Goal: Transaction & Acquisition: Book appointment/travel/reservation

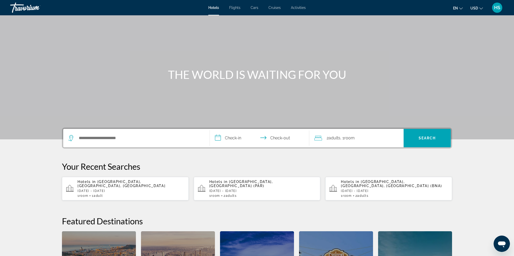
scroll to position [19, 0]
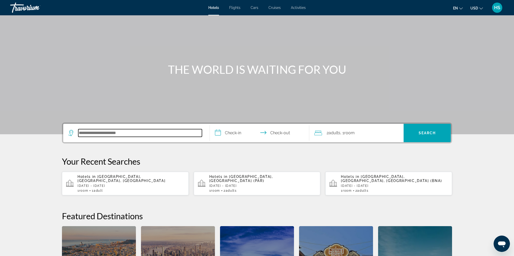
click at [150, 132] on input "Search hotel destination" at bounding box center [140, 133] width 124 height 8
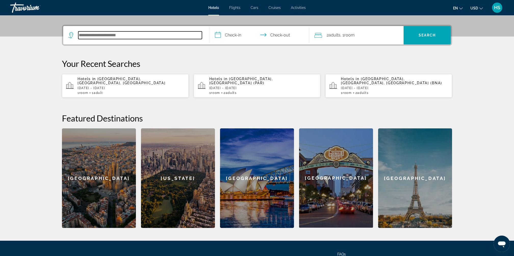
scroll to position [124, 0]
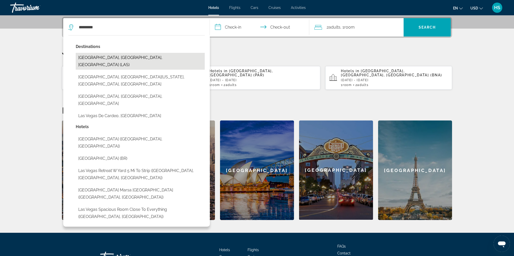
click at [134, 57] on button "[GEOGRAPHIC_DATA], [GEOGRAPHIC_DATA], [GEOGRAPHIC_DATA] (LAS)" at bounding box center [140, 61] width 129 height 17
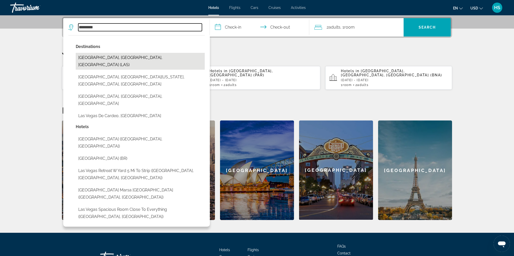
type input "**********"
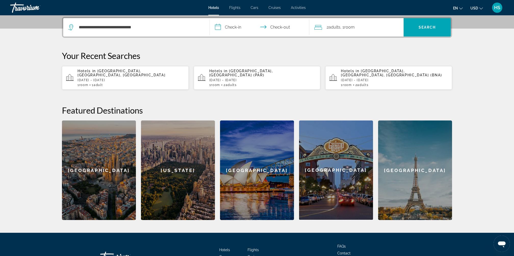
click at [237, 28] on input "**********" at bounding box center [260, 28] width 101 height 20
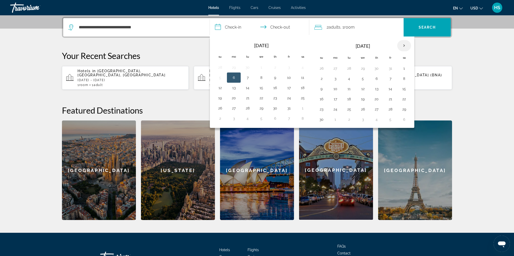
click at [402, 45] on th "Next month" at bounding box center [404, 45] width 14 height 11
click at [373, 85] on button "18" at bounding box center [376, 88] width 8 height 7
click at [319, 95] on button "21" at bounding box center [321, 98] width 8 height 7
type input "**********"
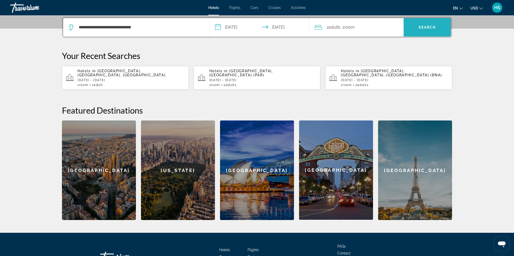
click at [419, 25] on span "Search" at bounding box center [426, 27] width 17 height 4
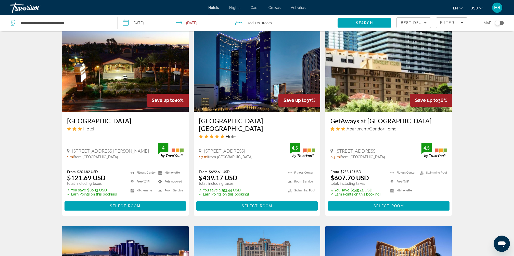
scroll to position [298, 0]
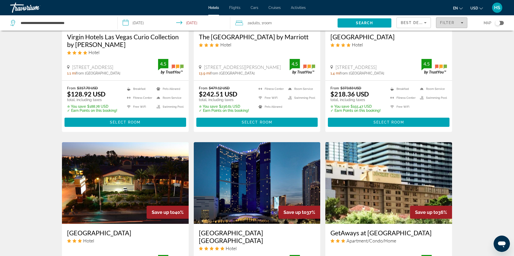
click at [451, 23] on span "Filter" at bounding box center [447, 23] width 15 height 4
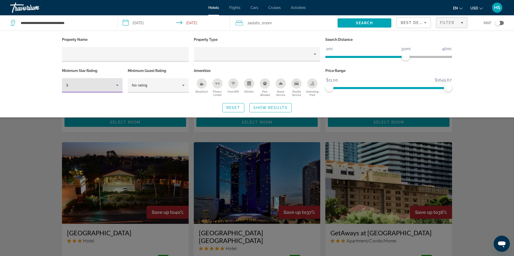
click at [107, 82] on div "3" at bounding box center [91, 85] width 50 height 6
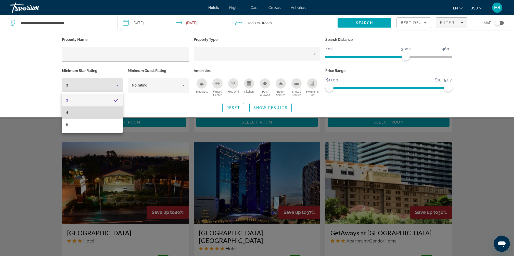
click at [96, 110] on mat-option "4" at bounding box center [92, 112] width 61 height 12
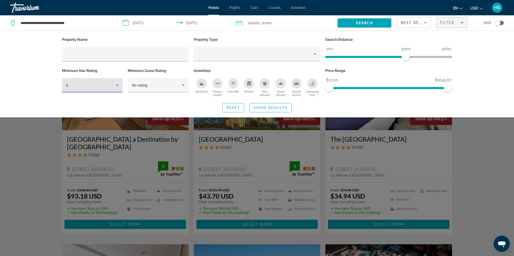
click at [203, 82] on icon "Breakfast" at bounding box center [202, 83] width 4 height 4
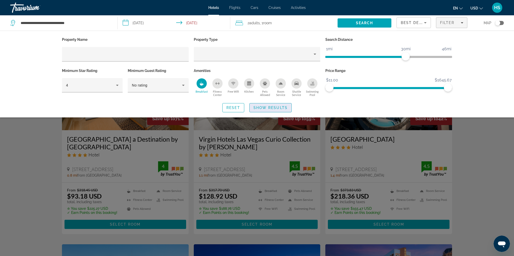
click at [277, 108] on span "Show Results" at bounding box center [270, 108] width 34 height 4
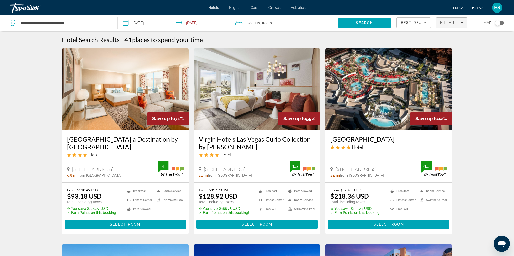
click at [453, 22] on span "Filter" at bounding box center [447, 23] width 15 height 4
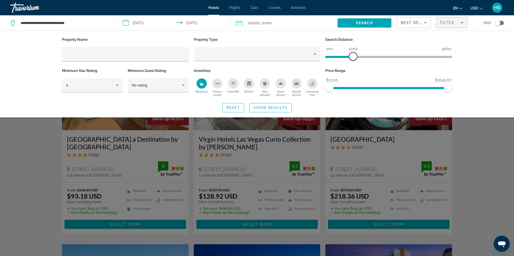
drag, startPoint x: 405, startPoint y: 54, endPoint x: 354, endPoint y: 58, distance: 51.3
click at [354, 58] on span "ngx-slider" at bounding box center [353, 56] width 8 height 8
click at [273, 107] on span "Show Results" at bounding box center [270, 108] width 34 height 4
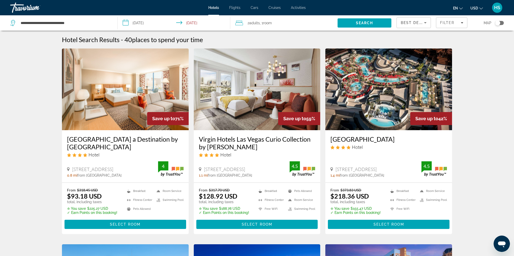
click at [503, 21] on button "Toggle map" at bounding box center [497, 23] width 12 height 5
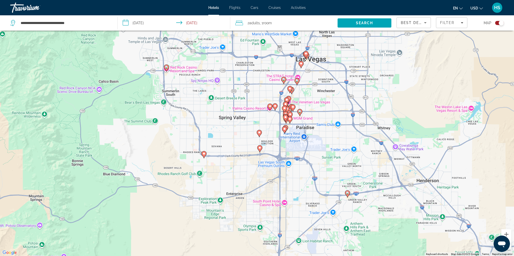
click at [282, 78] on icon "Main content" at bounding box center [283, 80] width 5 height 7
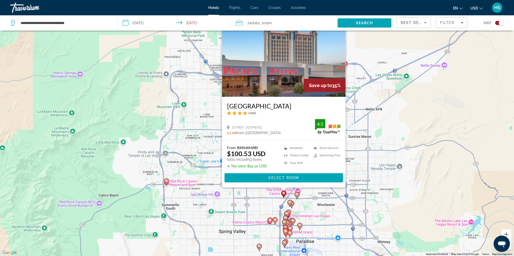
click at [166, 182] on icon "Main content" at bounding box center [166, 181] width 5 height 7
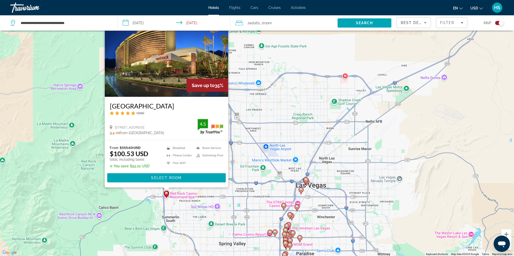
click at [302, 190] on image "Main content" at bounding box center [300, 189] width 3 height 3
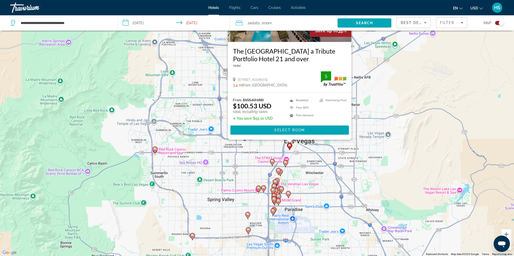
drag, startPoint x: 407, startPoint y: 213, endPoint x: 390, endPoint y: 141, distance: 73.9
click at [390, 141] on div "To activate drag with keyboard, press Alt + Enter. Once in keyboard drag state,…" at bounding box center [257, 128] width 514 height 256
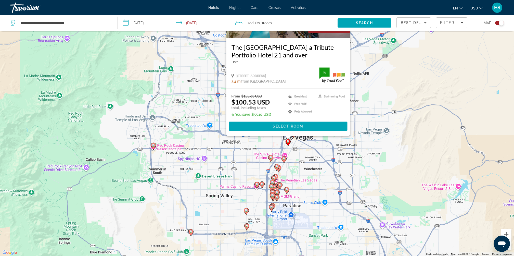
click at [288, 189] on image "Main content" at bounding box center [286, 189] width 3 height 3
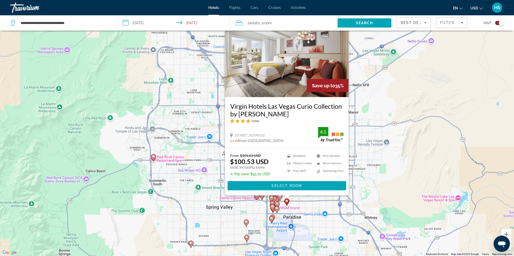
click at [271, 217] on image "Main content" at bounding box center [271, 218] width 3 height 3
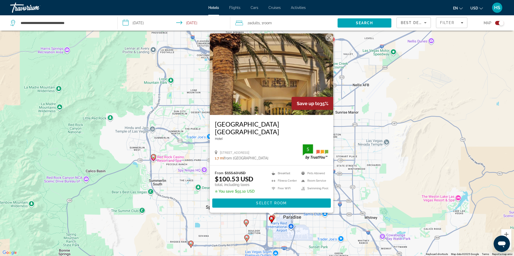
click at [246, 221] on image "Main content" at bounding box center [246, 221] width 3 height 3
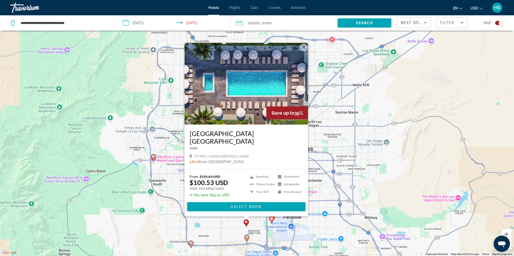
click at [141, 137] on div "To activate drag with keyboard, press Alt + Enter. Once in keyboard drag state,…" at bounding box center [257, 128] width 514 height 256
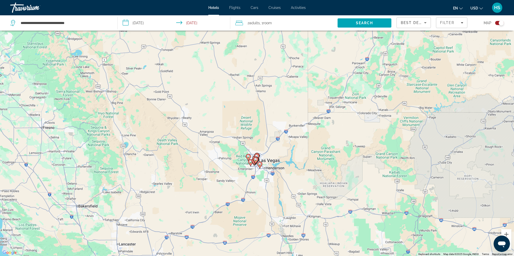
click at [497, 22] on div "Toggle map" at bounding box center [499, 23] width 9 height 4
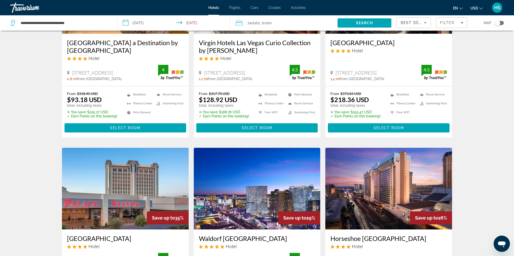
scroll to position [0, 0]
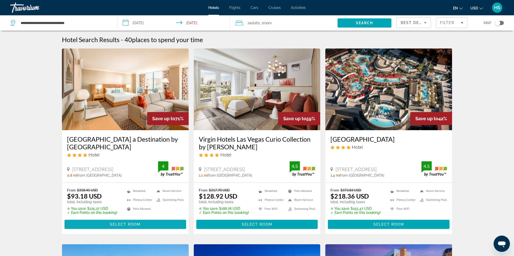
click at [135, 224] on span "Select Room" at bounding box center [125, 224] width 31 height 4
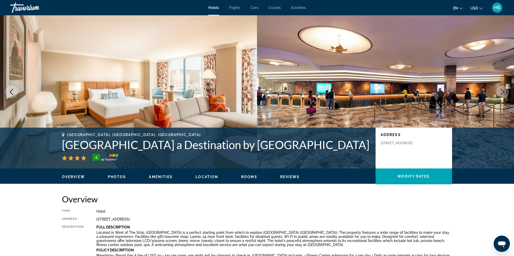
click at [502, 92] on icon "Next image" at bounding box center [502, 92] width 6 height 6
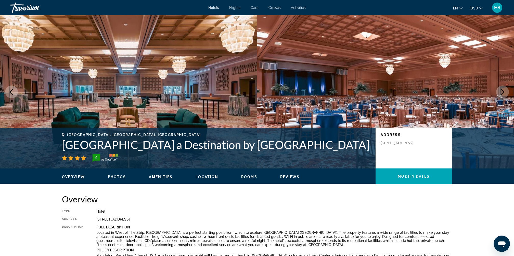
click at [503, 93] on icon "Next image" at bounding box center [502, 92] width 3 height 6
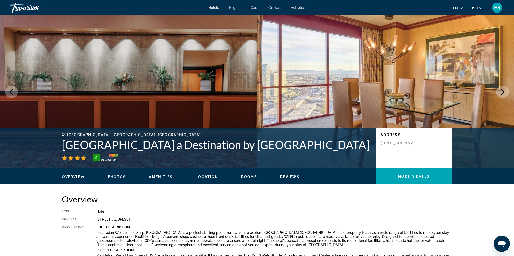
click at [501, 91] on icon "Next image" at bounding box center [502, 92] width 6 height 6
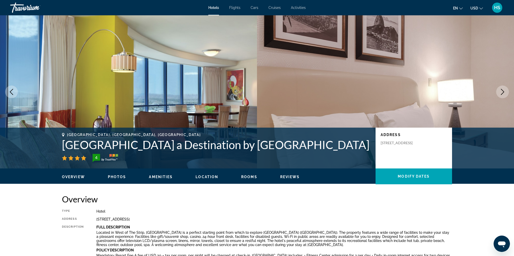
click at [501, 91] on icon "Next image" at bounding box center [502, 92] width 6 height 6
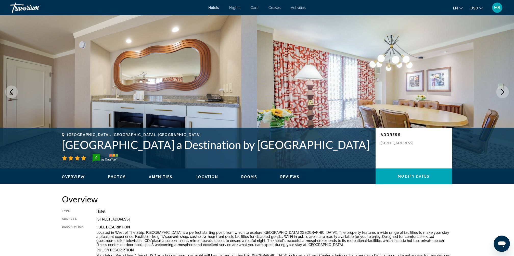
click at [501, 91] on icon "Next image" at bounding box center [502, 92] width 6 height 6
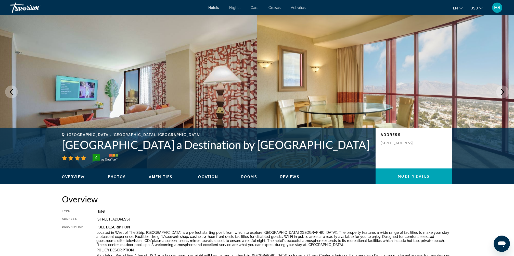
click at [501, 91] on icon "Next image" at bounding box center [502, 92] width 6 height 6
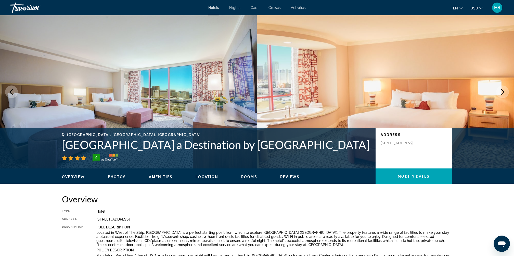
click at [501, 91] on icon "Next image" at bounding box center [502, 92] width 6 height 6
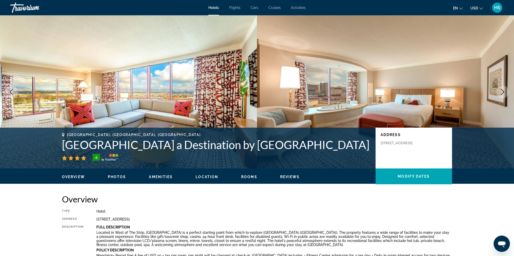
click at [501, 91] on icon "Next image" at bounding box center [502, 92] width 6 height 6
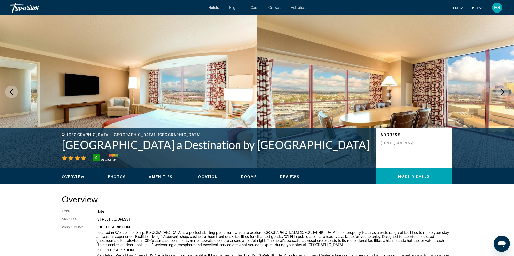
click at [501, 91] on icon "Next image" at bounding box center [502, 92] width 6 height 6
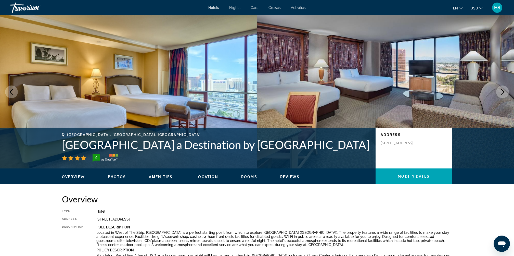
click at [501, 91] on icon "Next image" at bounding box center [502, 92] width 6 height 6
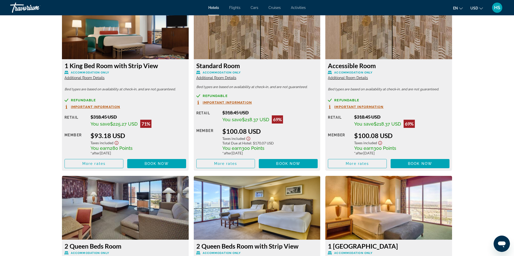
scroll to position [727, 0]
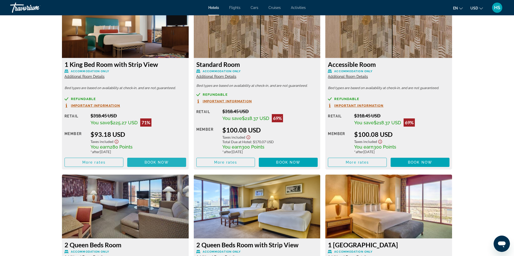
click at [160, 161] on span "Book now" at bounding box center [156, 162] width 24 height 4
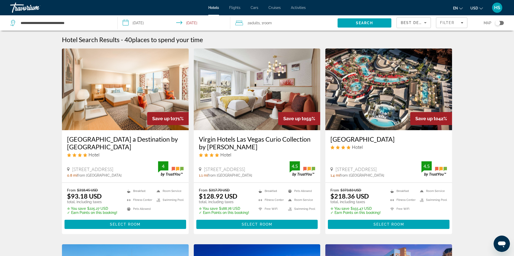
click at [301, 8] on span "Activities" at bounding box center [298, 8] width 15 height 4
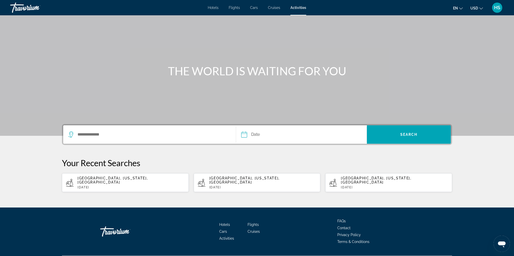
scroll to position [18, 0]
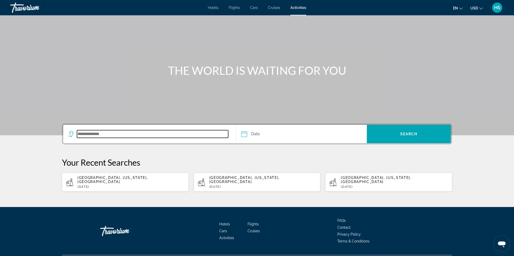
click at [146, 135] on input "Search destination" at bounding box center [152, 134] width 151 height 8
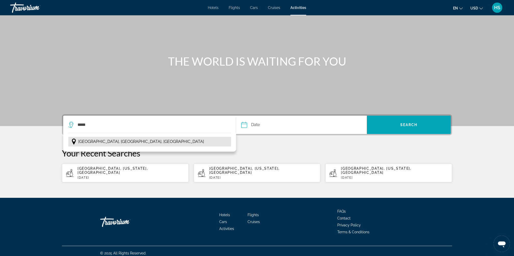
click at [131, 141] on button "[GEOGRAPHIC_DATA], [GEOGRAPHIC_DATA], [GEOGRAPHIC_DATA]" at bounding box center [149, 142] width 163 height 10
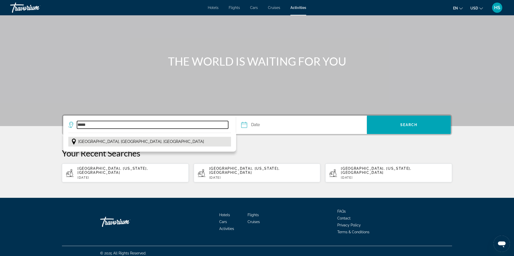
type input "**********"
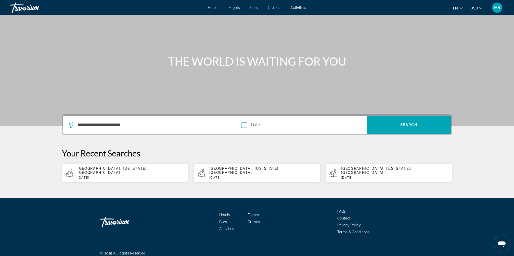
click at [308, 125] on button "Date Navigation placeholder Oct *** *** *** *** *** *** *** *** *** *** *** ***…" at bounding box center [303, 124] width 125 height 18
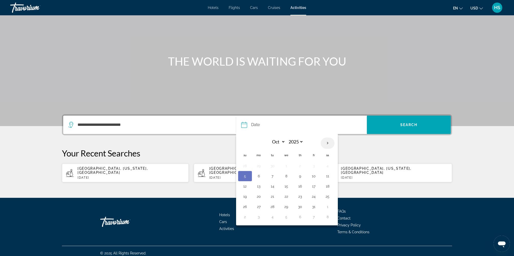
click at [325, 143] on th "Next month" at bounding box center [328, 142] width 14 height 11
select select "**"
click at [312, 176] on button "12" at bounding box center [314, 175] width 8 height 7
type input "**********"
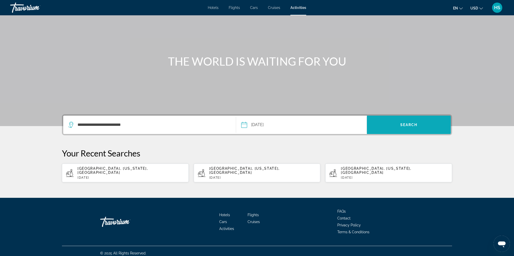
click at [415, 125] on span "Search" at bounding box center [408, 125] width 17 height 4
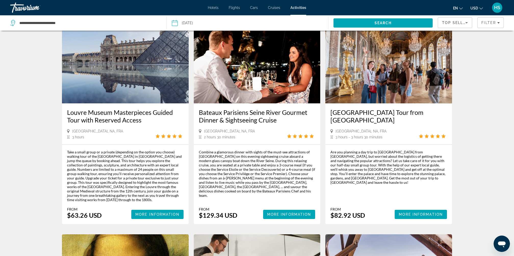
scroll to position [33, 0]
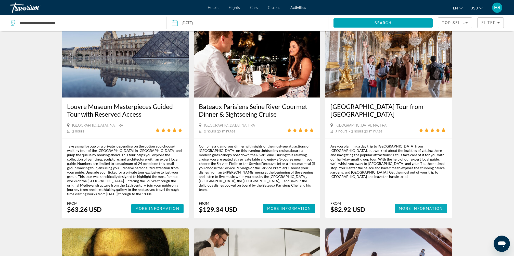
click at [410, 206] on span "More Information" at bounding box center [421, 208] width 44 height 4
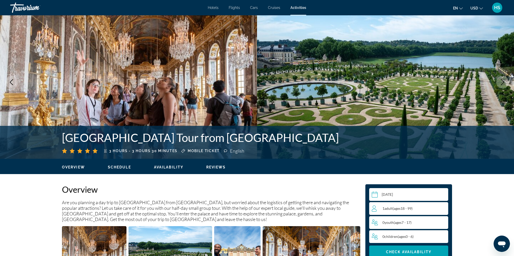
scroll to position [7, 0]
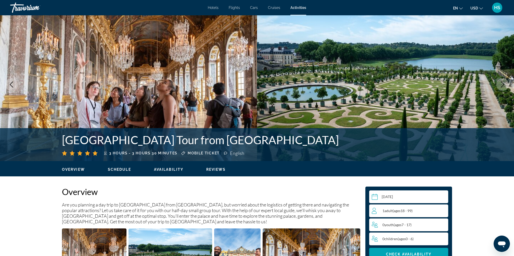
click at [505, 82] on icon "Next image" at bounding box center [502, 84] width 6 height 6
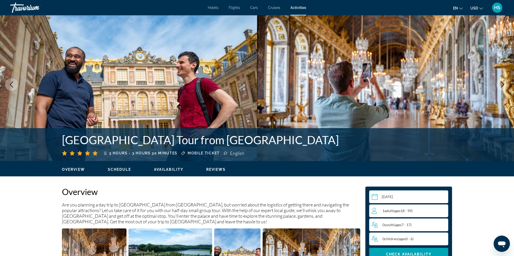
click at [505, 82] on icon "Next image" at bounding box center [502, 84] width 6 height 6
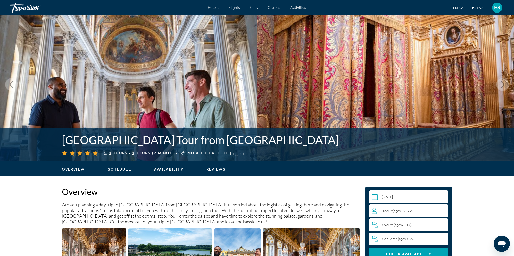
click at [505, 82] on icon "Next image" at bounding box center [502, 84] width 6 height 6
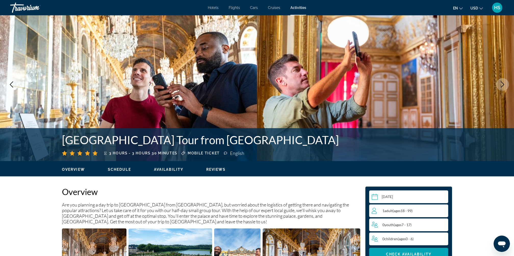
click at [505, 82] on icon "Next image" at bounding box center [502, 84] width 6 height 6
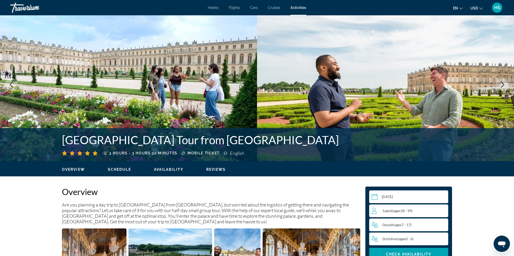
click at [505, 82] on icon "Next image" at bounding box center [502, 84] width 6 height 6
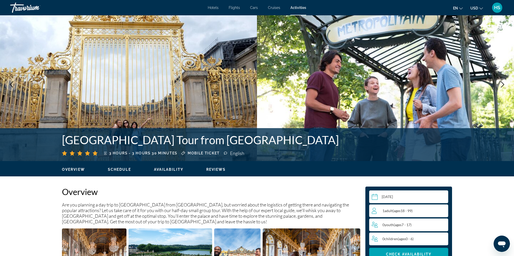
click at [502, 84] on icon "Next image" at bounding box center [502, 84] width 6 height 6
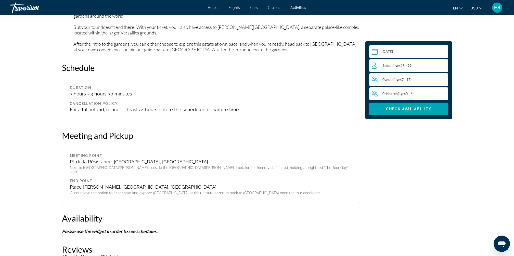
scroll to position [733, 0]
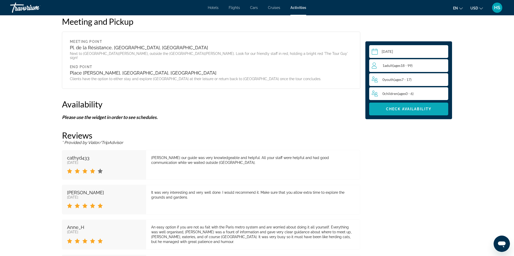
click at [405, 110] on span "Check Availability" at bounding box center [408, 109] width 45 height 4
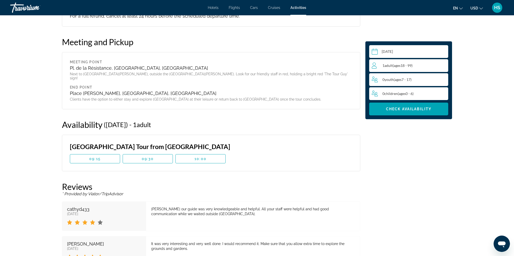
scroll to position [813, 0]
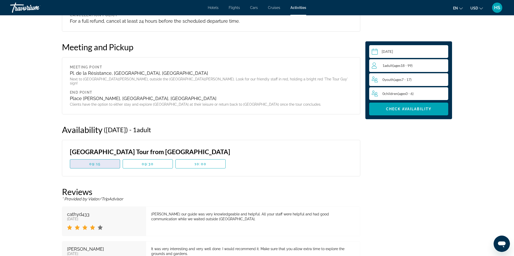
click at [108, 157] on span "Main content" at bounding box center [95, 163] width 50 height 12
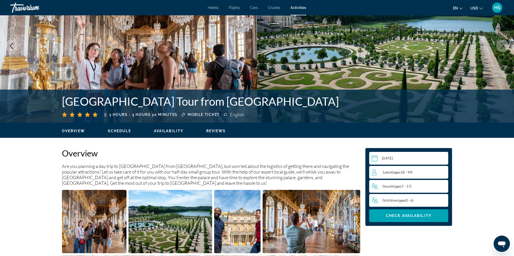
scroll to position [0, 0]
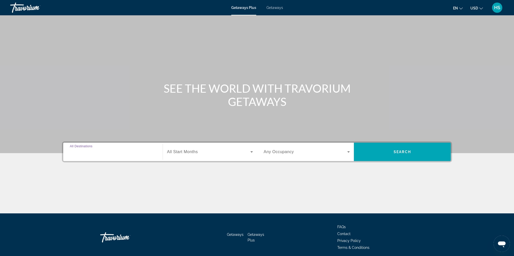
click at [143, 152] on input "Destination All Destinations" at bounding box center [113, 152] width 86 height 6
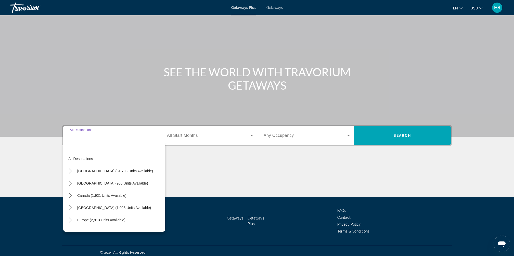
scroll to position [20, 0]
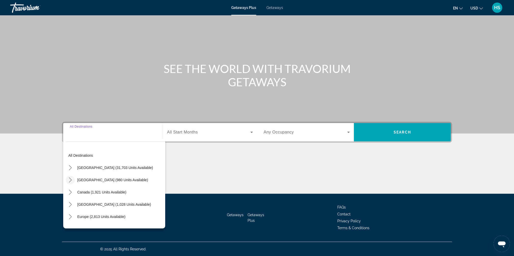
click at [70, 178] on icon "Toggle Mexico (980 units available) submenu" at bounding box center [70, 179] width 5 height 5
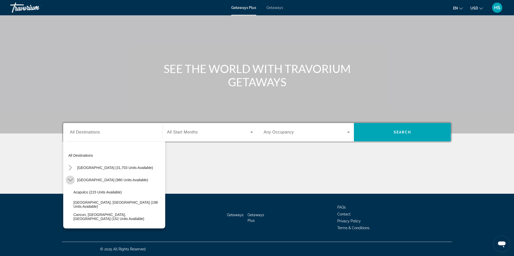
scroll to position [27, 0]
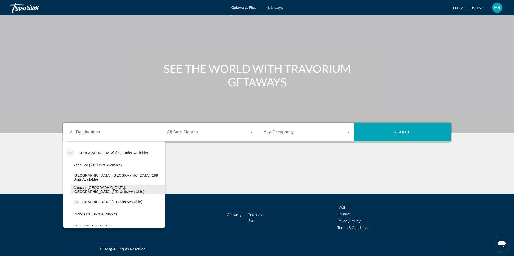
click at [102, 188] on span "Cancun, Cozumel, Riviera Maya (152 units available)" at bounding box center [117, 189] width 89 height 8
type input "**********"
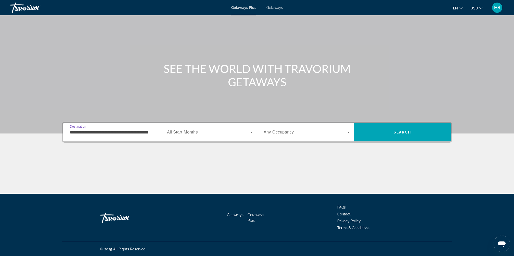
click at [206, 131] on span "Search widget" at bounding box center [208, 132] width 83 height 6
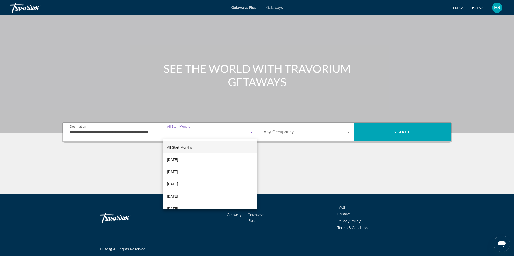
click at [409, 132] on div at bounding box center [257, 128] width 514 height 256
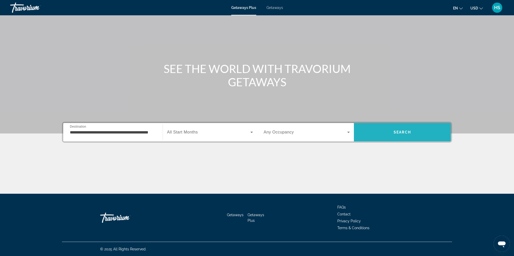
click at [394, 133] on span "Search" at bounding box center [401, 132] width 17 height 4
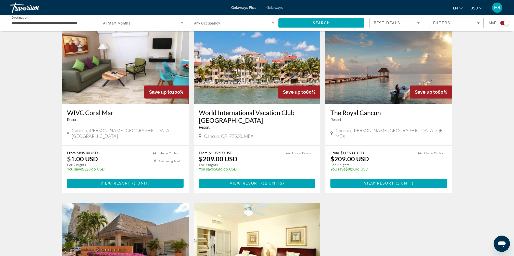
scroll to position [184, 0]
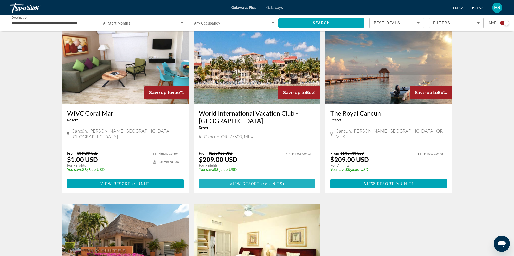
click at [263, 184] on span "12 units" at bounding box center [273, 183] width 20 height 4
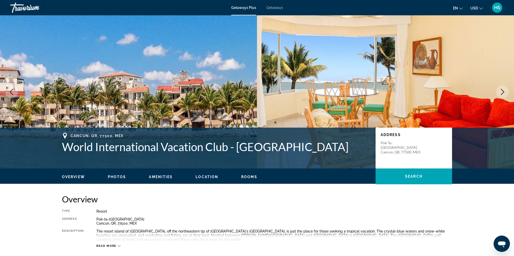
click at [501, 91] on icon "Next image" at bounding box center [502, 92] width 6 height 6
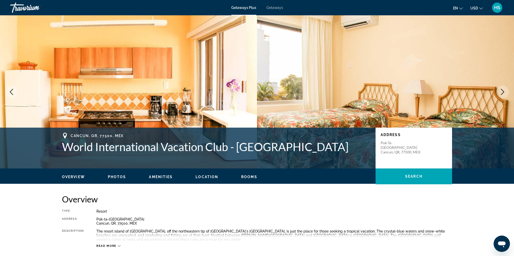
click at [501, 91] on icon "Next image" at bounding box center [502, 92] width 6 height 6
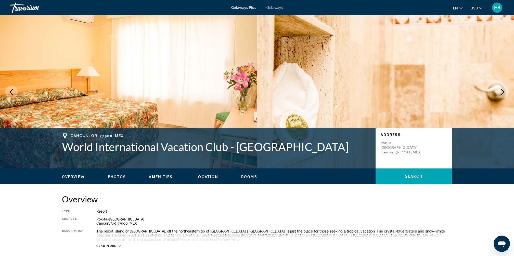
click at [501, 91] on icon "Next image" at bounding box center [502, 92] width 6 height 6
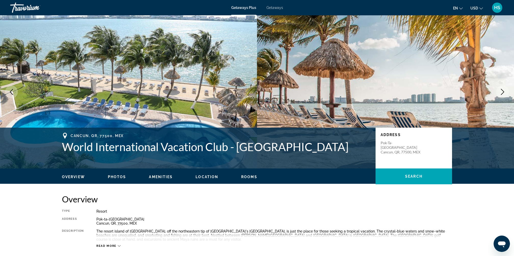
click at [501, 90] on icon "Next image" at bounding box center [502, 92] width 6 height 6
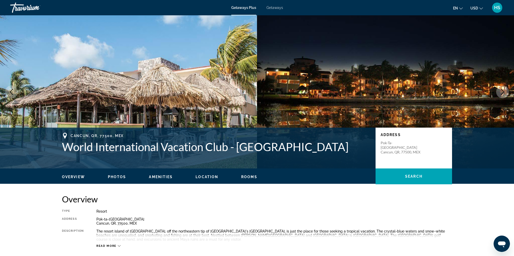
click at [501, 90] on icon "Next image" at bounding box center [502, 92] width 6 height 6
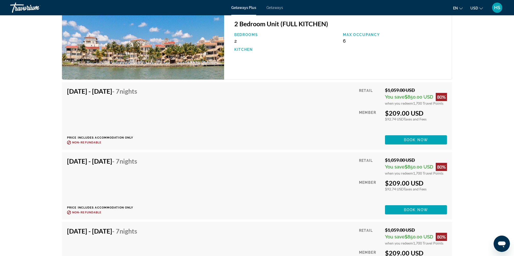
scroll to position [845, 0]
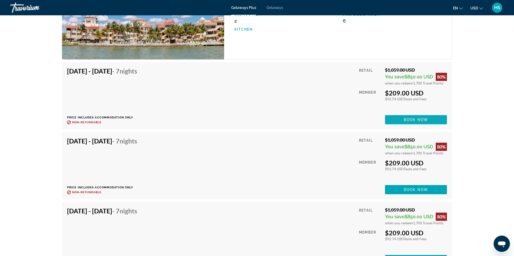
click at [414, 117] on span "Book now" at bounding box center [416, 119] width 24 height 4
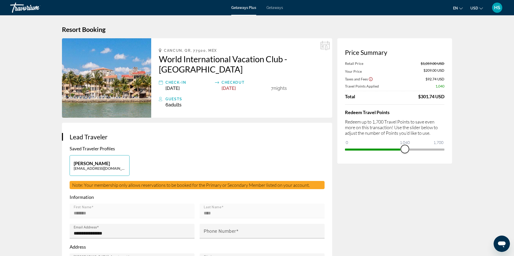
drag, startPoint x: 441, startPoint y: 150, endPoint x: 405, endPoint y: 147, distance: 36.3
click at [405, 147] on span "ngx-slider" at bounding box center [405, 149] width 8 height 8
drag, startPoint x: 405, startPoint y: 147, endPoint x: 456, endPoint y: 150, distance: 51.0
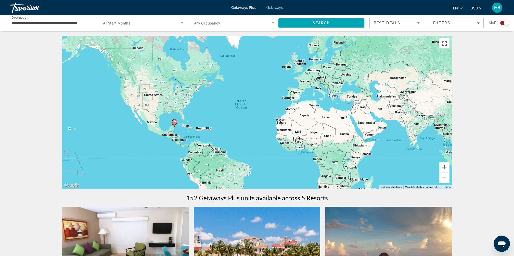
click at [274, 6] on span "Getaways" at bounding box center [274, 8] width 17 height 4
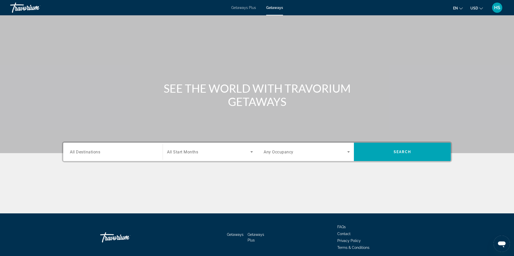
click at [123, 154] on input "Destination All Destinations" at bounding box center [113, 152] width 86 height 6
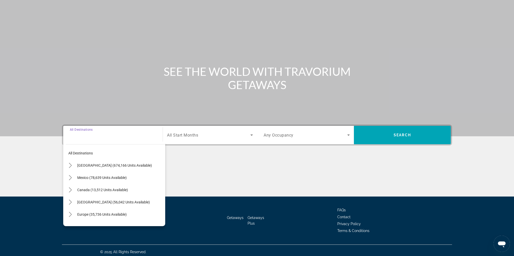
scroll to position [20, 0]
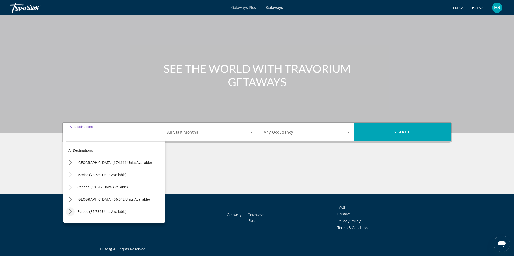
click at [72, 210] on icon "Toggle Europe (35,736 units available) submenu" at bounding box center [70, 211] width 5 height 5
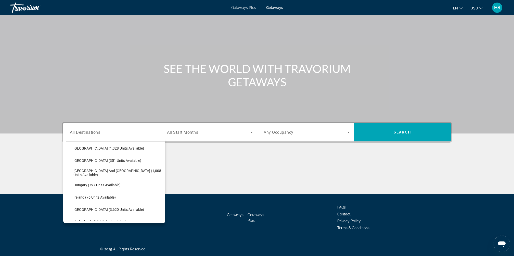
scroll to position [154, 0]
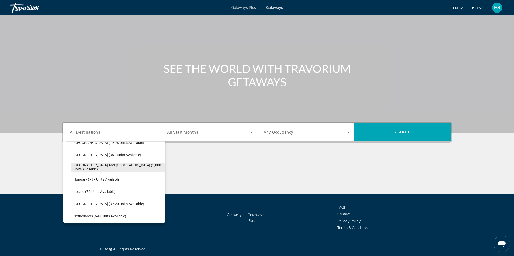
click at [101, 167] on span "Greece and Cyprus (1,008 units available)" at bounding box center [117, 167] width 89 height 8
type input "**********"
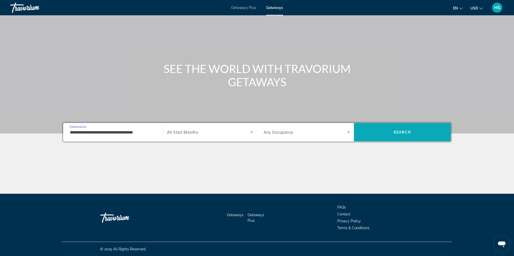
click at [413, 128] on span "Search" at bounding box center [402, 132] width 97 height 12
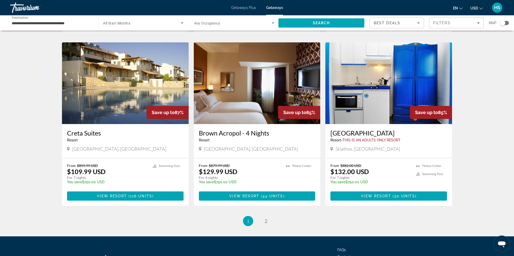
scroll to position [528, 0]
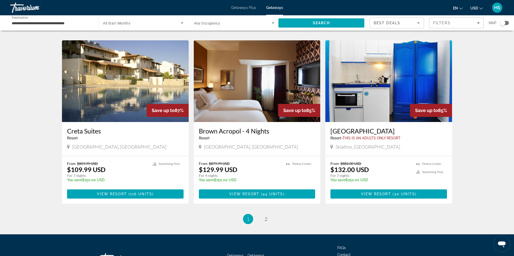
click at [138, 90] on img "Main content" at bounding box center [125, 81] width 127 height 82
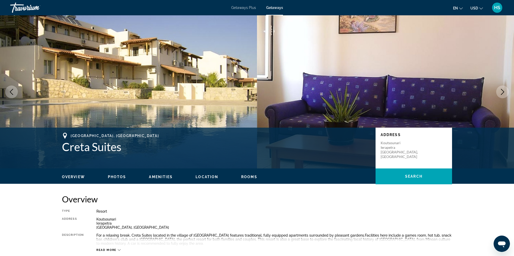
click at [505, 92] on icon "Next image" at bounding box center [502, 92] width 6 height 6
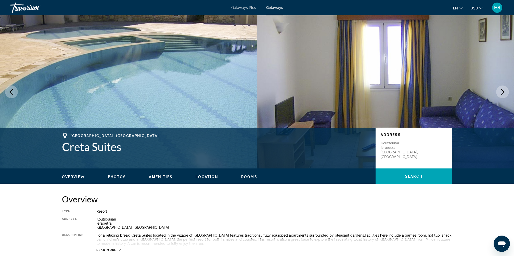
click at [504, 92] on icon "Next image" at bounding box center [502, 92] width 6 height 6
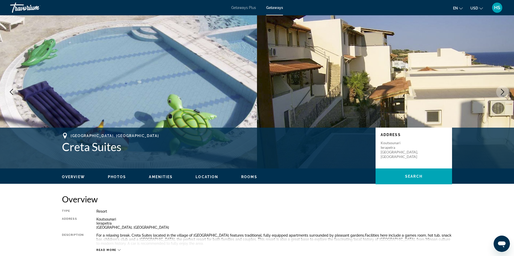
click at [504, 92] on icon "Next image" at bounding box center [502, 92] width 6 height 6
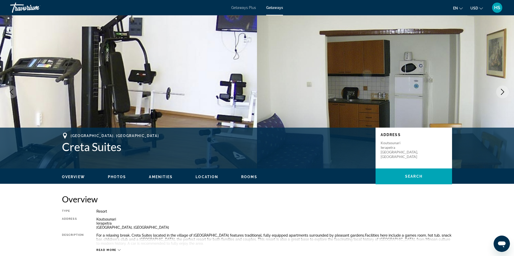
click at [13, 94] on icon "Previous image" at bounding box center [11, 92] width 6 height 6
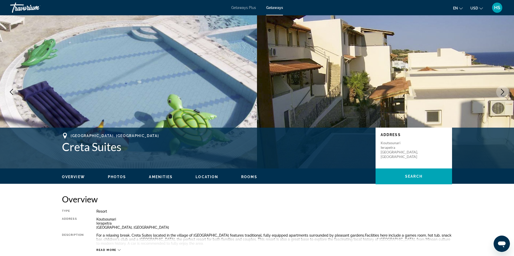
click at [502, 92] on icon "Next image" at bounding box center [502, 92] width 6 height 6
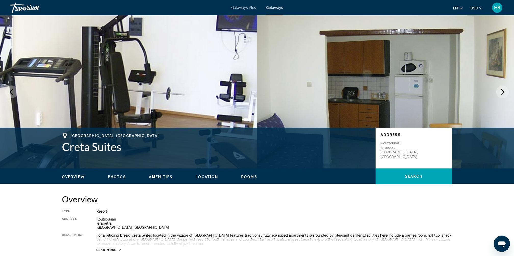
click at [502, 92] on icon "Next image" at bounding box center [502, 92] width 6 height 6
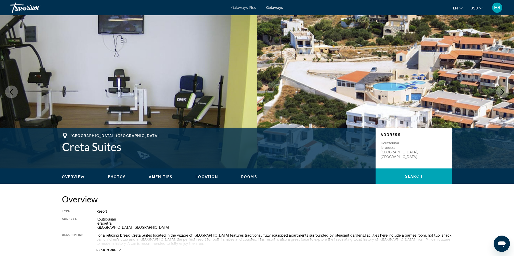
click at [501, 90] on icon "Next image" at bounding box center [502, 92] width 6 height 6
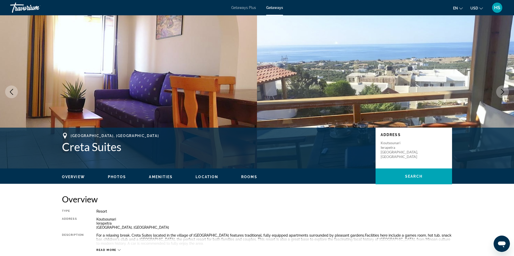
click at [501, 90] on icon "Next image" at bounding box center [502, 92] width 6 height 6
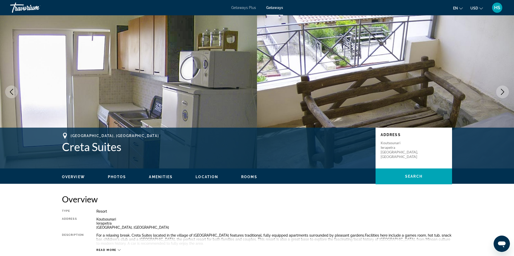
click at [501, 90] on icon "Next image" at bounding box center [502, 92] width 6 height 6
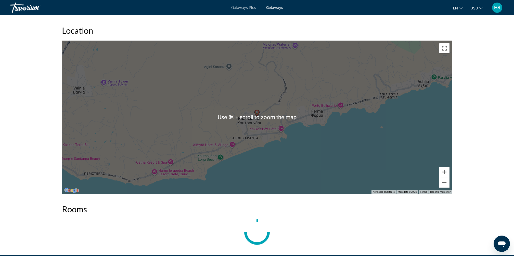
scroll to position [702, 0]
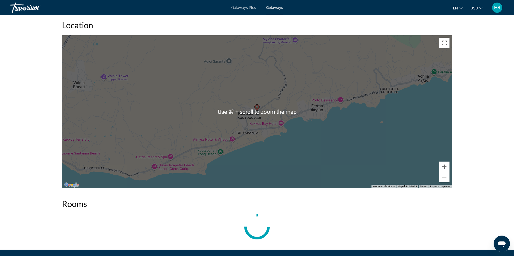
click at [446, 180] on button "Zoom out" at bounding box center [444, 177] width 10 height 10
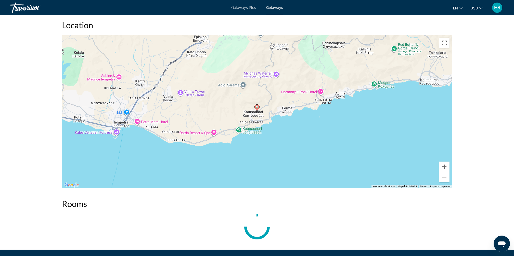
click at [446, 179] on button "Zoom out" at bounding box center [444, 177] width 10 height 10
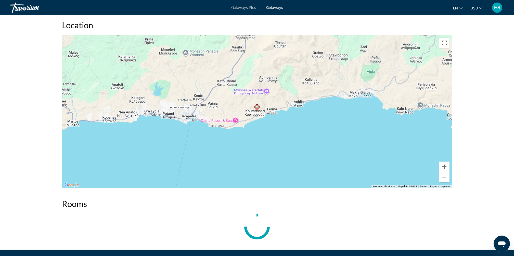
click at [446, 179] on button "Zoom out" at bounding box center [444, 177] width 10 height 10
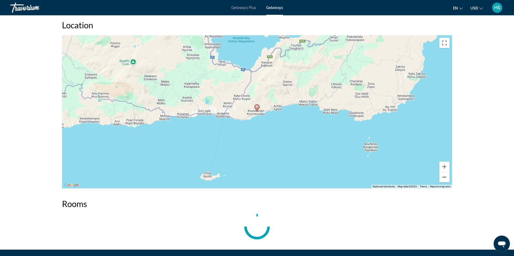
click at [446, 179] on button "Zoom out" at bounding box center [444, 177] width 10 height 10
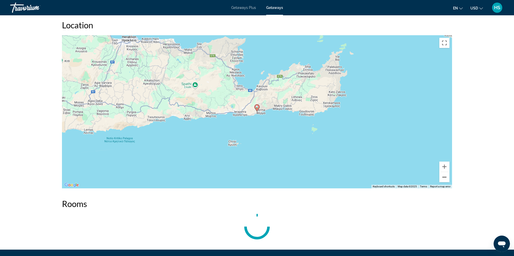
click at [446, 179] on button "Zoom out" at bounding box center [444, 177] width 10 height 10
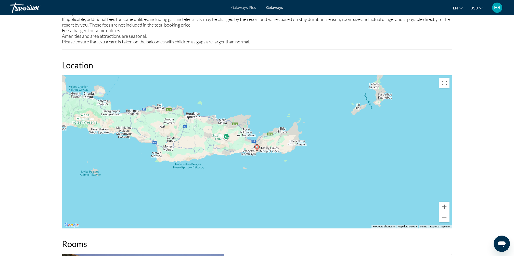
scroll to position [594, 0]
